Goal: Find specific page/section: Find specific page/section

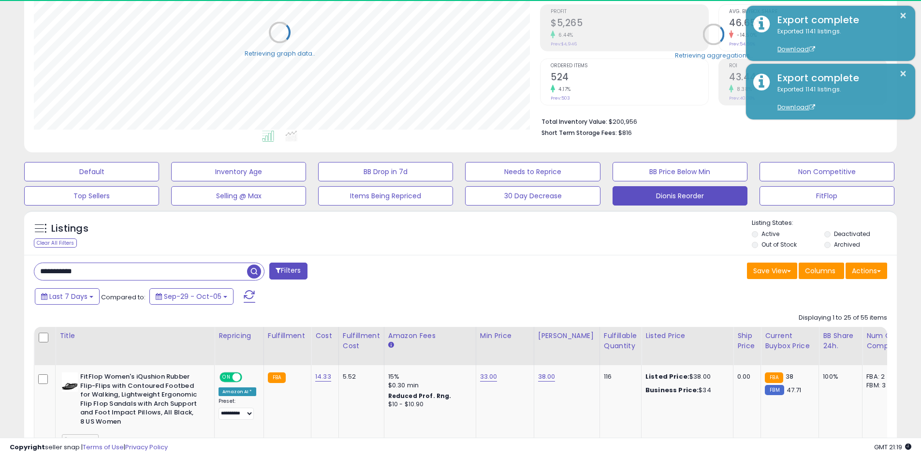
scroll to position [483254, 482946]
drag, startPoint x: 96, startPoint y: 274, endPoint x: 104, endPoint y: 274, distance: 8.7
click at [100, 274] on input "**********" at bounding box center [140, 271] width 213 height 17
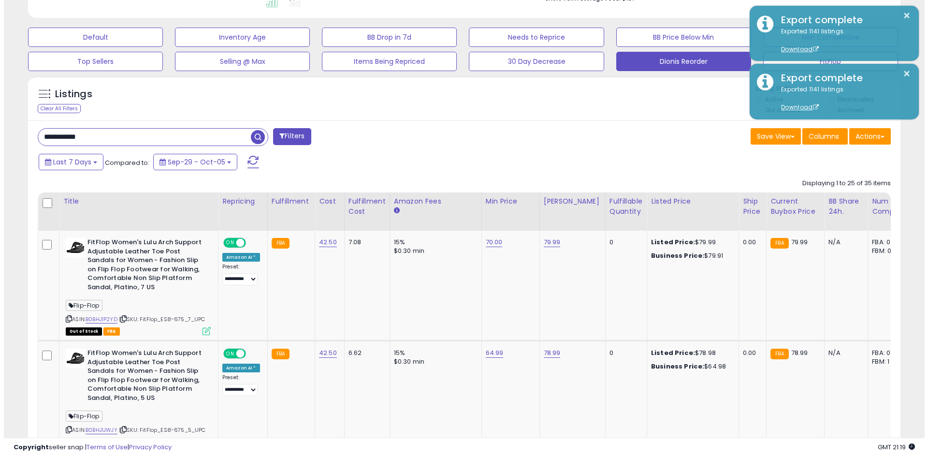
scroll to position [48, 0]
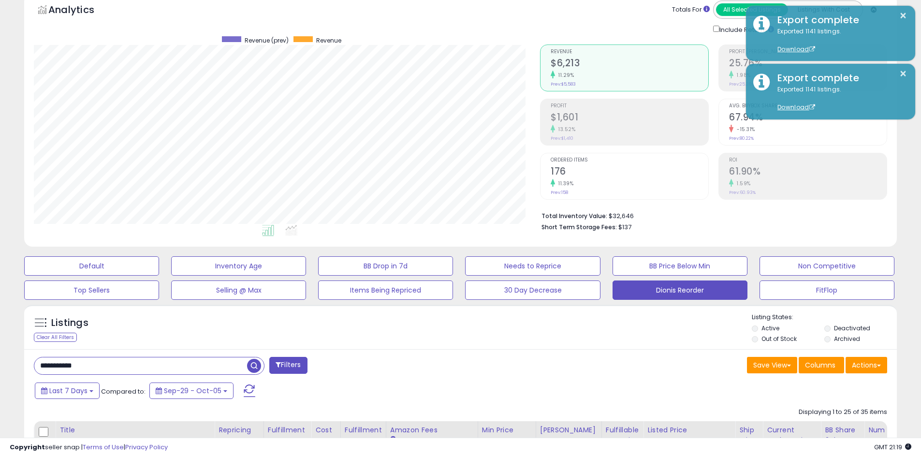
click at [772, 339] on label "Out of Stock" at bounding box center [778, 339] width 35 height 8
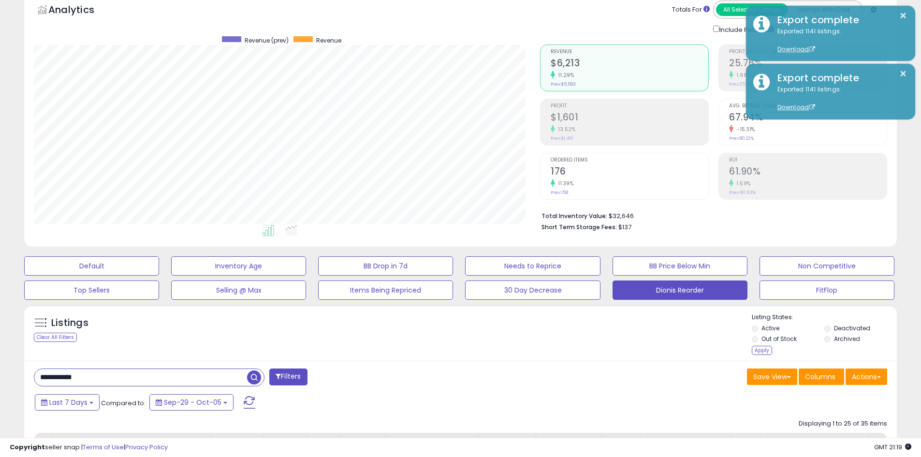
click at [760, 351] on div "Apply" at bounding box center [762, 350] width 20 height 9
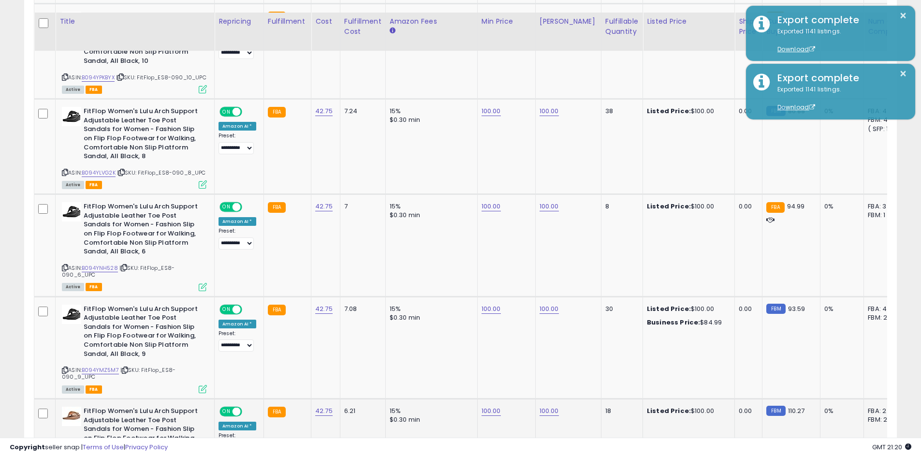
scroll to position [598, 0]
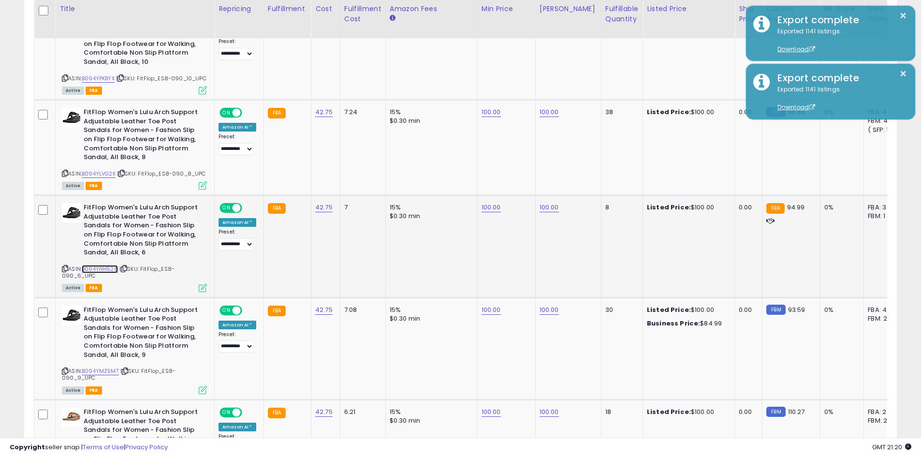
click at [116, 273] on link "B094YNH528" at bounding box center [100, 269] width 36 height 8
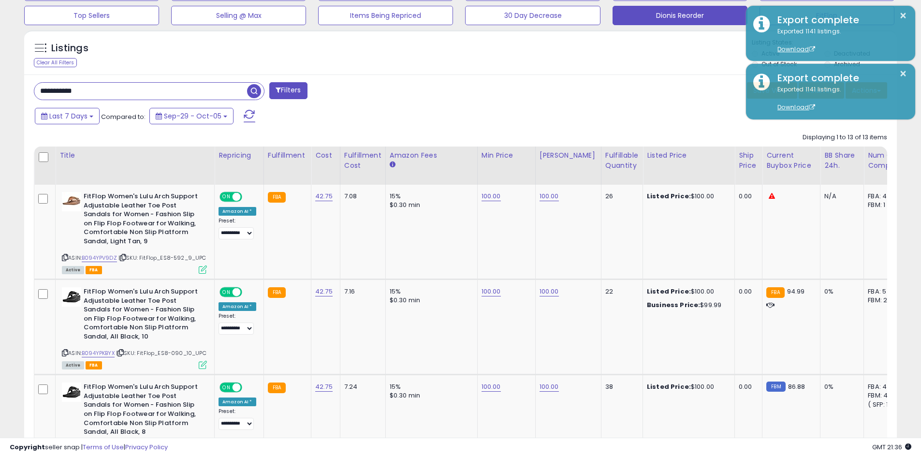
scroll to position [307, 0]
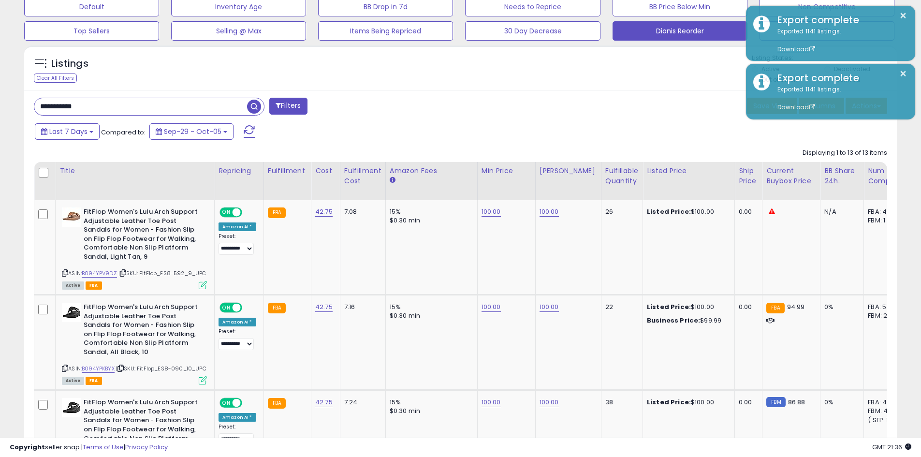
drag, startPoint x: 88, startPoint y: 106, endPoint x: 70, endPoint y: 105, distance: 17.9
click at [70, 105] on input "**********" at bounding box center [140, 106] width 213 height 17
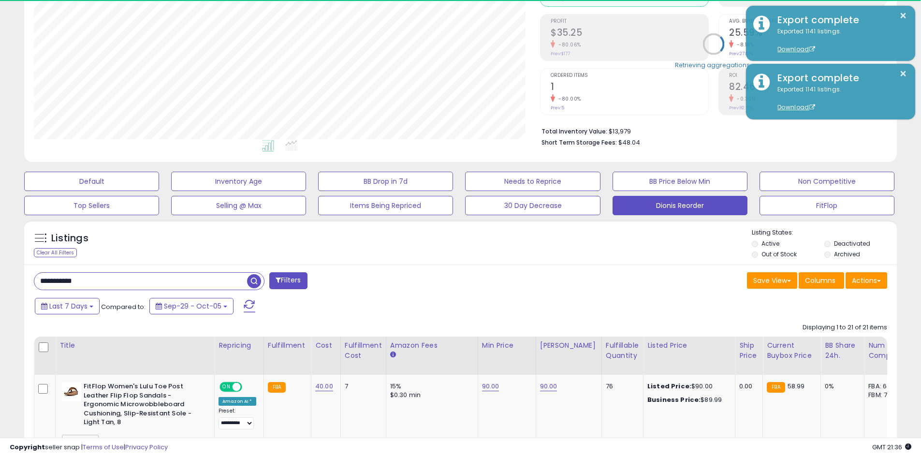
scroll to position [198, 506]
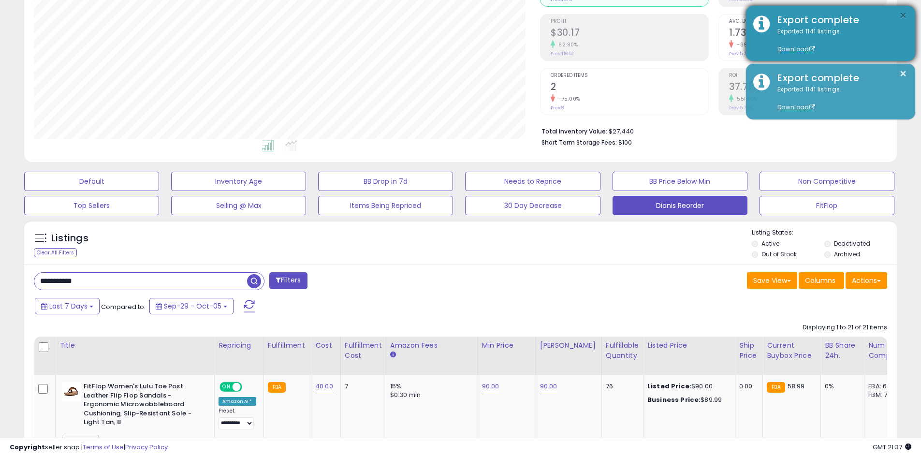
click at [906, 11] on button "×" at bounding box center [903, 16] width 8 height 12
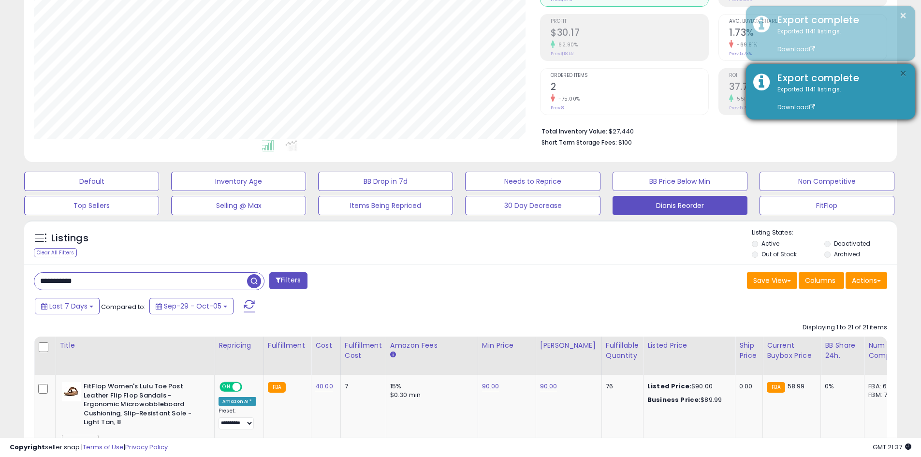
click at [906, 72] on button "×" at bounding box center [903, 74] width 8 height 12
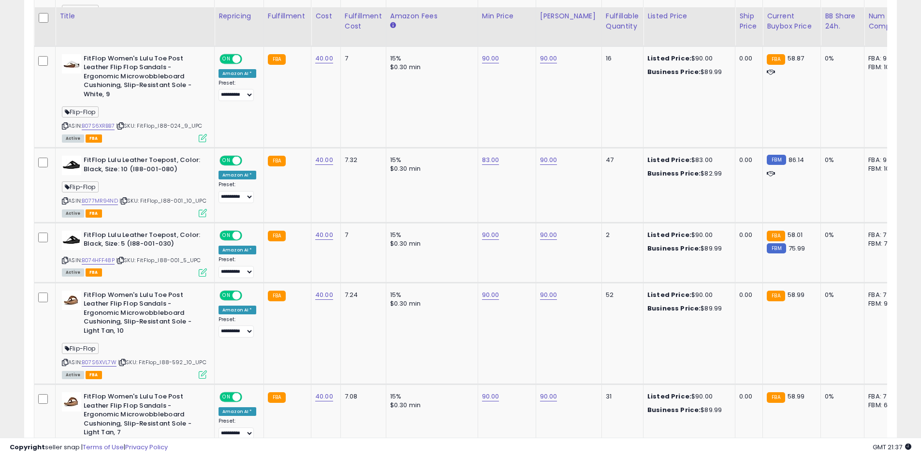
scroll to position [1100, 0]
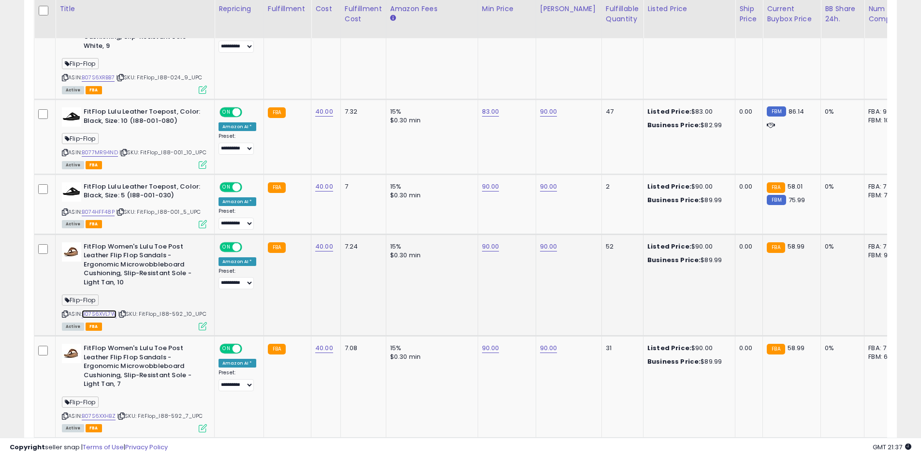
click at [114, 314] on link "B07S6XVL7W" at bounding box center [99, 314] width 35 height 8
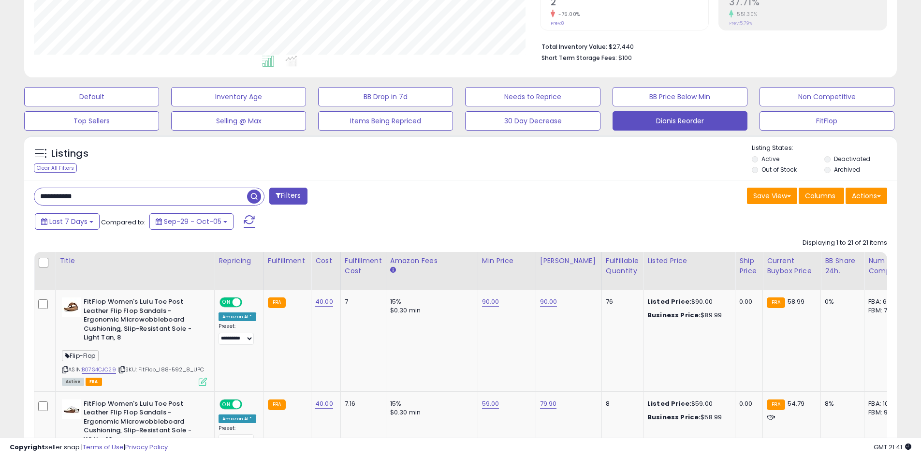
scroll to position [181, 0]
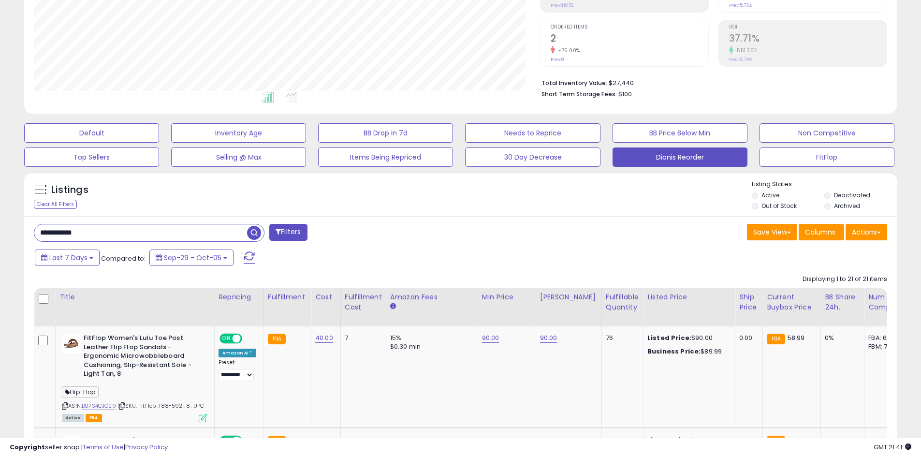
drag, startPoint x: 103, startPoint y: 236, endPoint x: 65, endPoint y: 237, distance: 37.7
click at [65, 237] on input "**********" at bounding box center [140, 232] width 213 height 17
type input "*******"
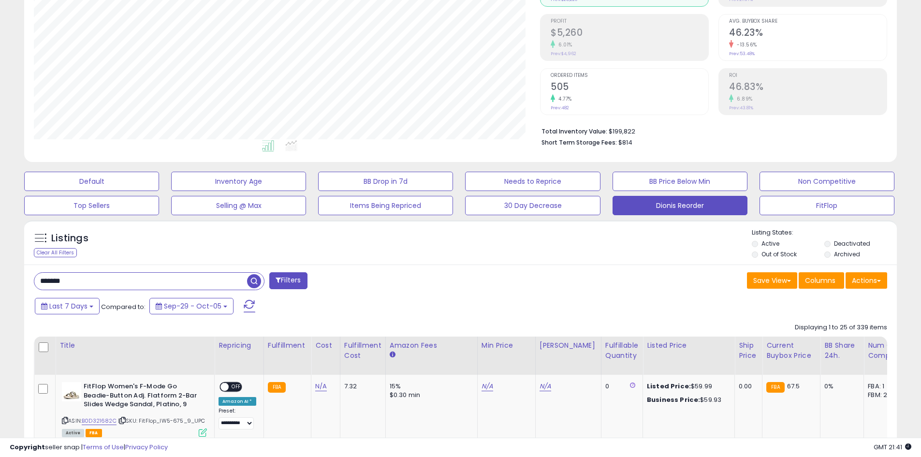
scroll to position [198, 506]
